Goal: Task Accomplishment & Management: Manage account settings

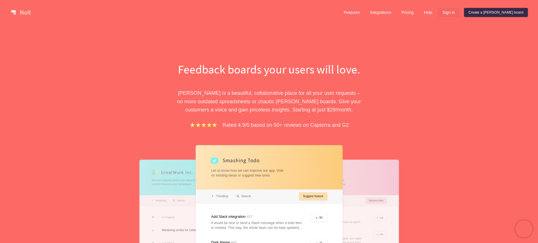
click at [459, 15] on link "Sign in" at bounding box center [448, 12] width 21 height 9
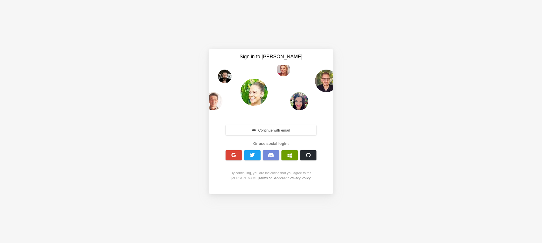
click at [291, 156] on span "button" at bounding box center [289, 155] width 5 height 5
click at [253, 154] on span "button" at bounding box center [252, 154] width 5 height 5
